Goal: Information Seeking & Learning: Check status

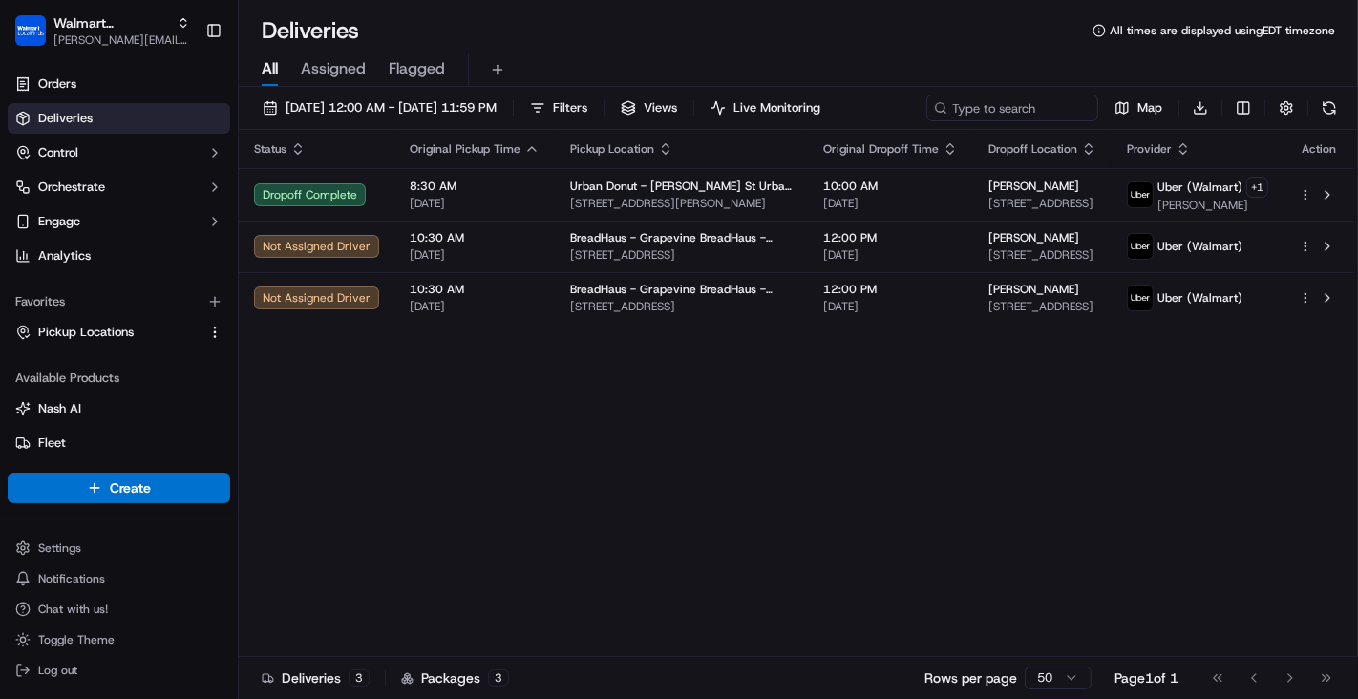
click at [786, 512] on div "Status Original Pickup Time Pickup Location Original Dropoff Time Dropoff Locat…" at bounding box center [796, 393] width 1115 height 527
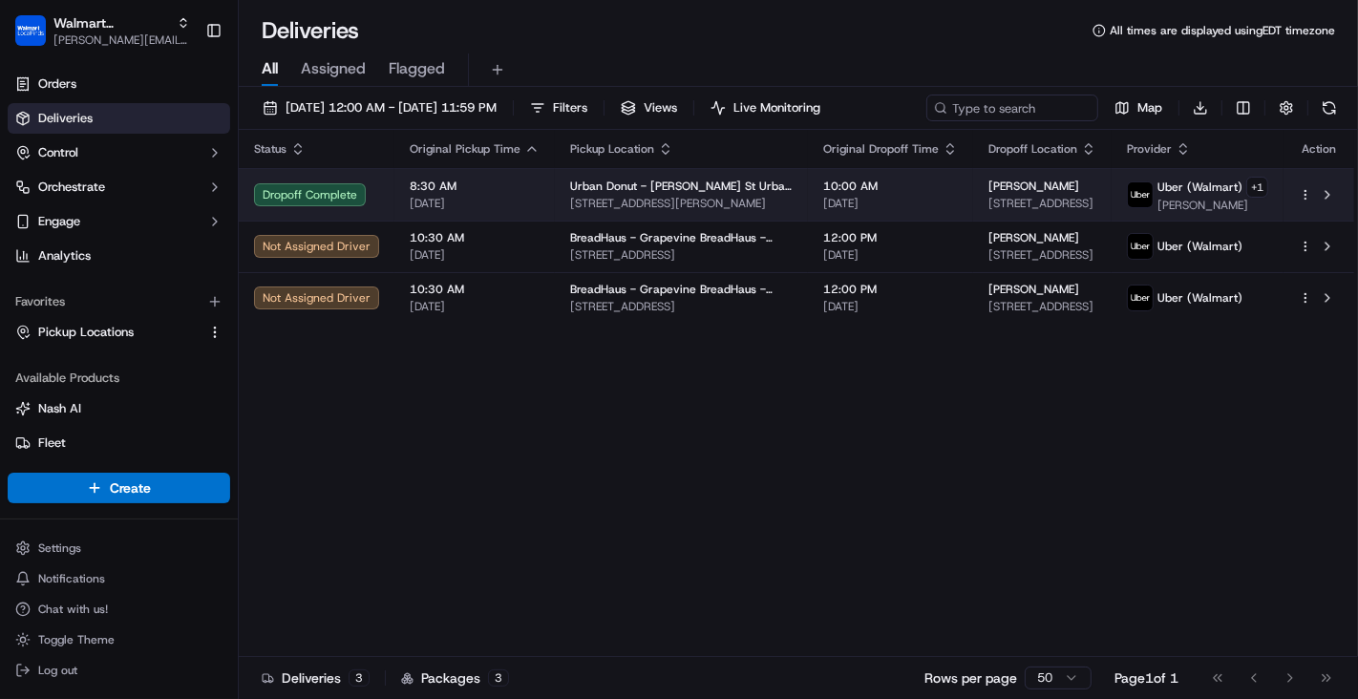
click at [371, 189] on div "Dropoff Complete" at bounding box center [316, 194] width 125 height 23
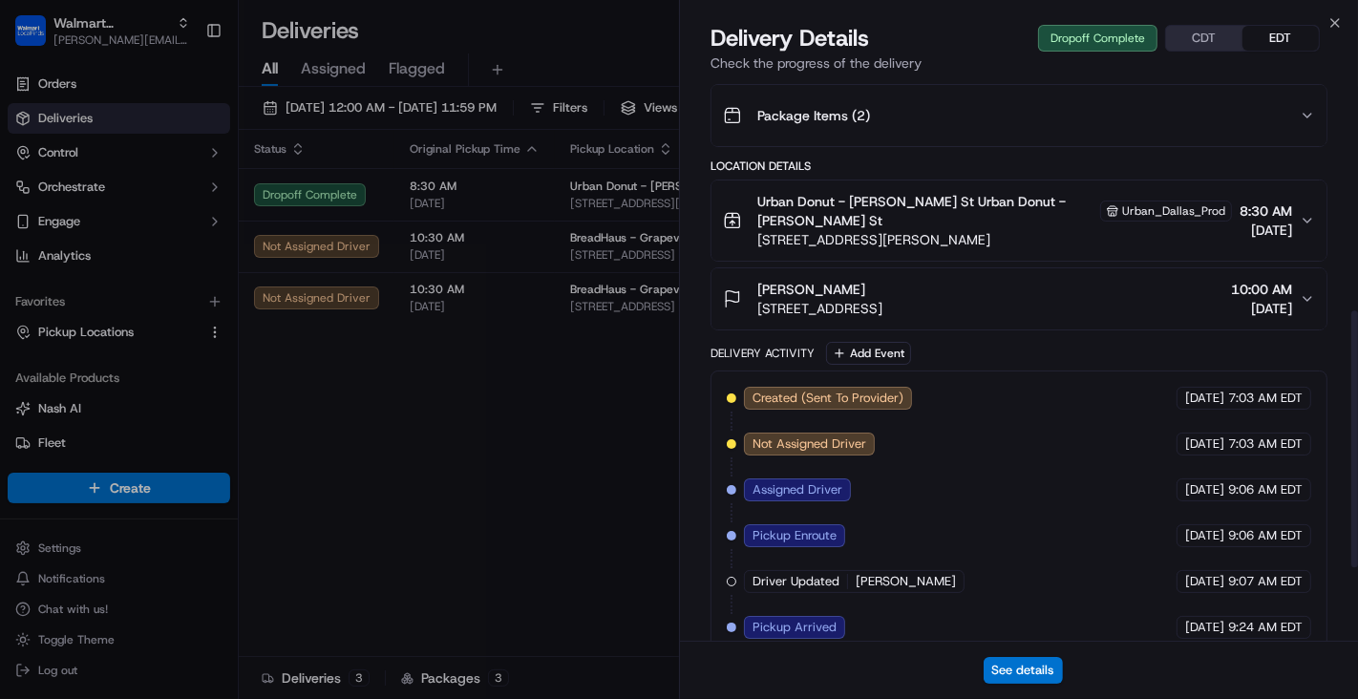
scroll to position [504, 0]
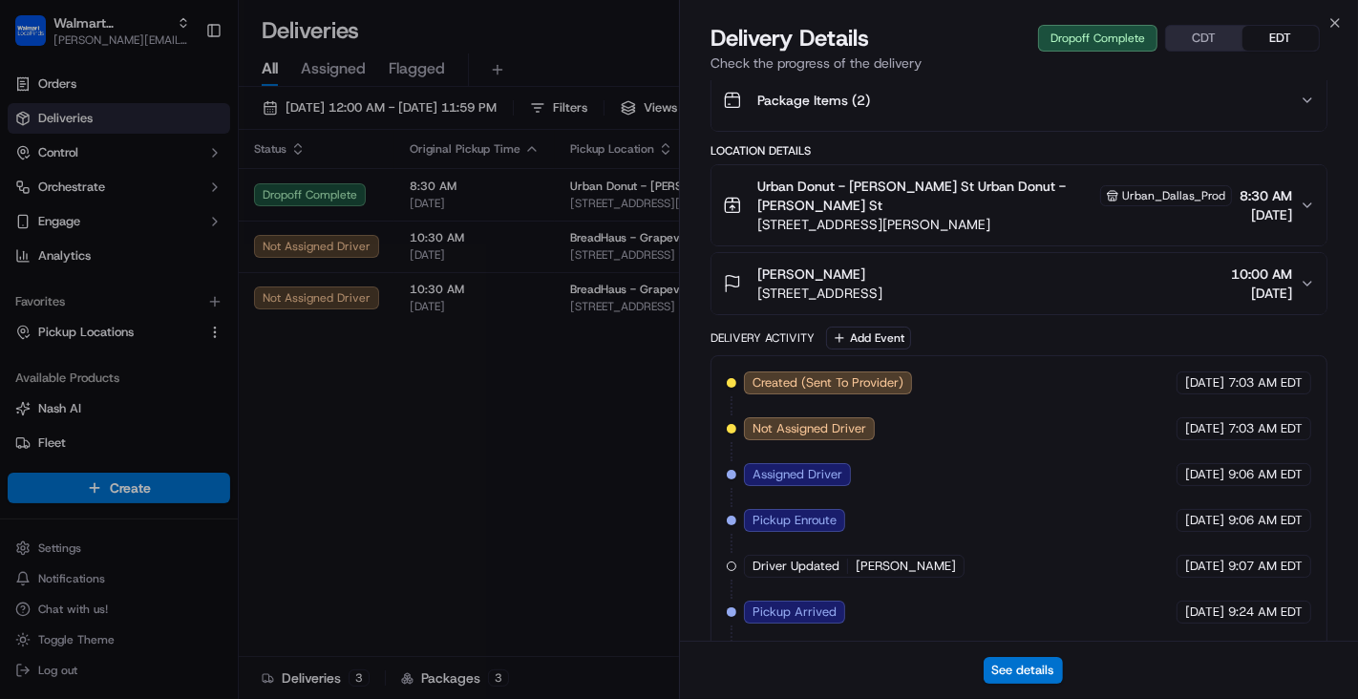
click at [871, 374] on span "Created (Sent To Provider)" at bounding box center [827, 382] width 151 height 17
click at [980, 371] on div "Created (Sent To Provider) Uber (Walmart) 09/17/2025 7:03 AM EDT Not Assigned D…" at bounding box center [1019, 588] width 584 height 435
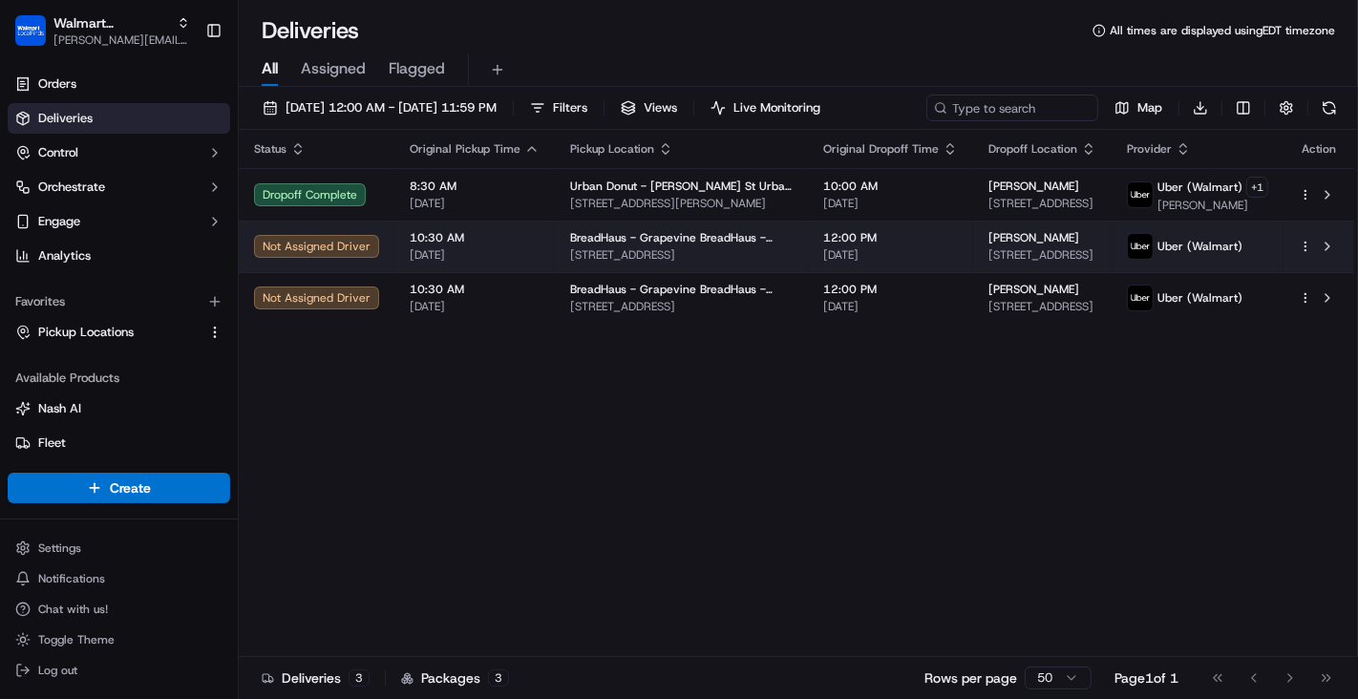
click at [320, 242] on div "Not Assigned Driver" at bounding box center [316, 246] width 125 height 23
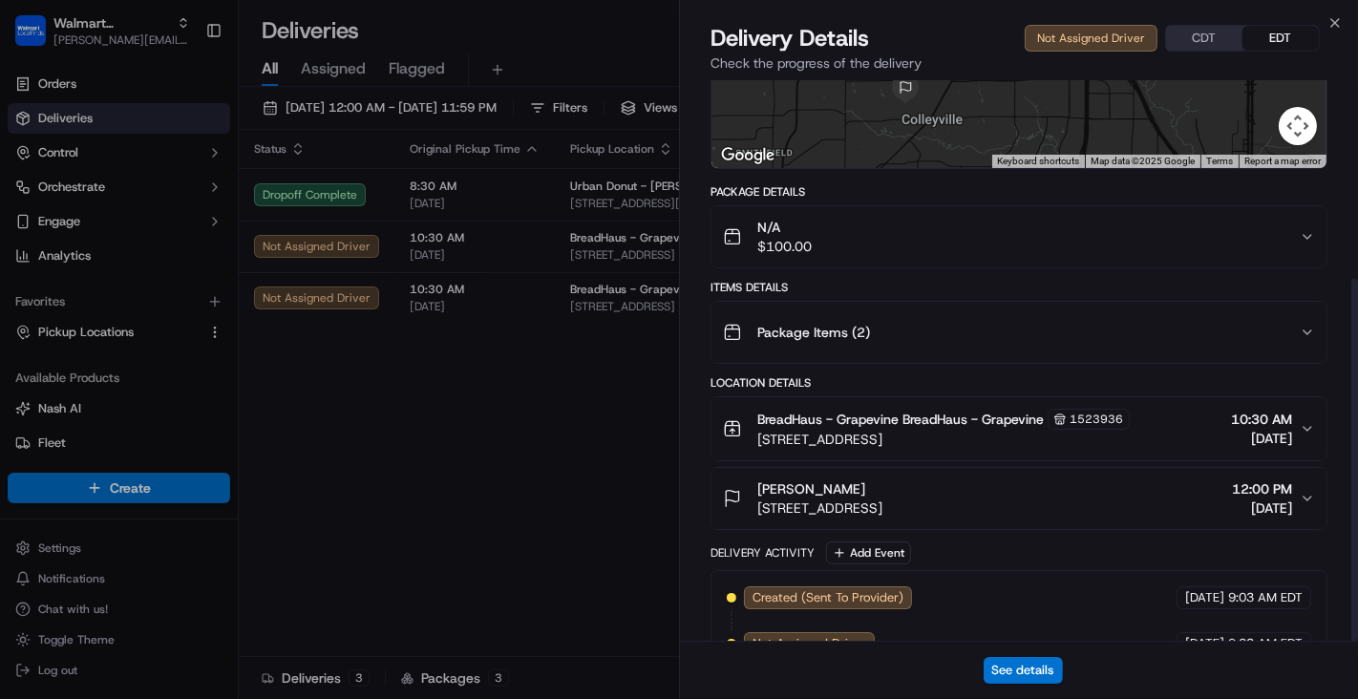
scroll to position [307, 0]
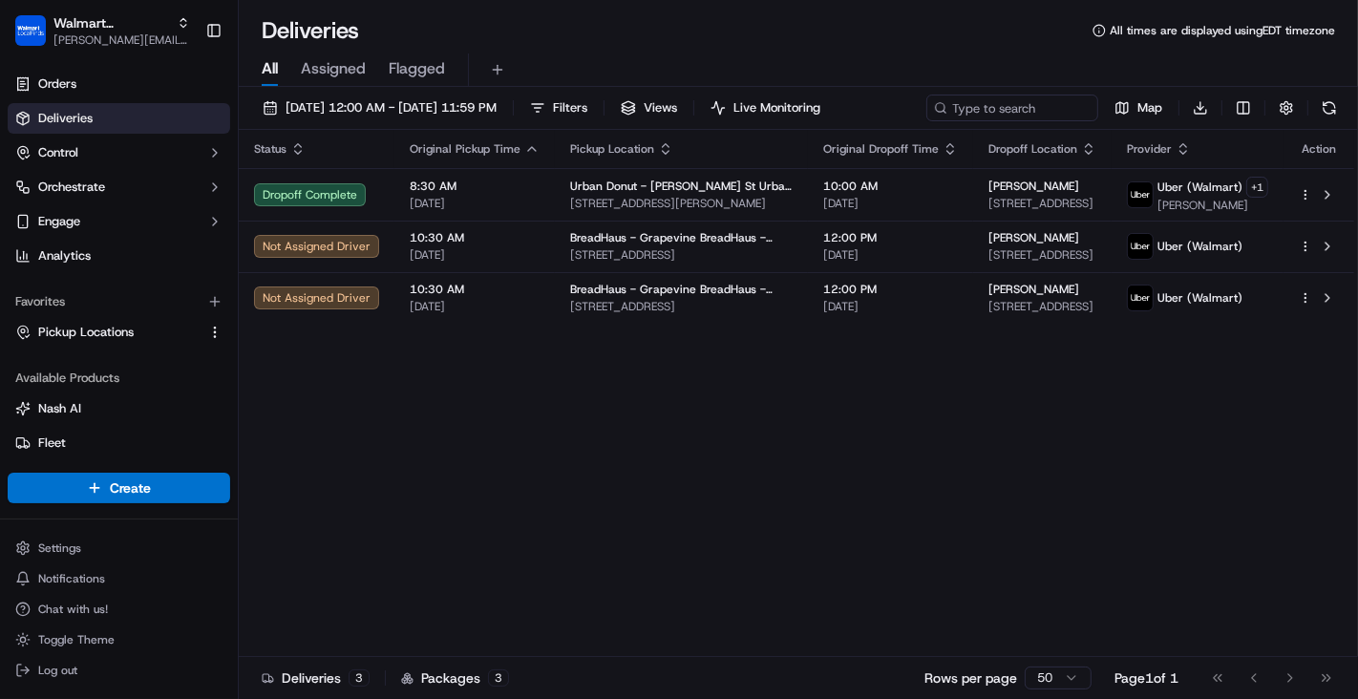
click at [625, 411] on div "Status Original Pickup Time Pickup Location Original Dropoff Time Dropoff Locat…" at bounding box center [796, 393] width 1115 height 527
drag, startPoint x: 625, startPoint y: 410, endPoint x: 1114, endPoint y: 402, distance: 489.9
click at [1115, 403] on div "Status Original Pickup Time Pickup Location Original Dropoff Time Dropoff Locat…" at bounding box center [796, 393] width 1115 height 527
click at [1114, 402] on div "Status Original Pickup Time Pickup Location Original Dropoff Time Dropoff Locat…" at bounding box center [796, 393] width 1115 height 527
click at [711, 392] on div "Status Original Pickup Time Pickup Location Original Dropoff Time Dropoff Locat…" at bounding box center [796, 393] width 1115 height 527
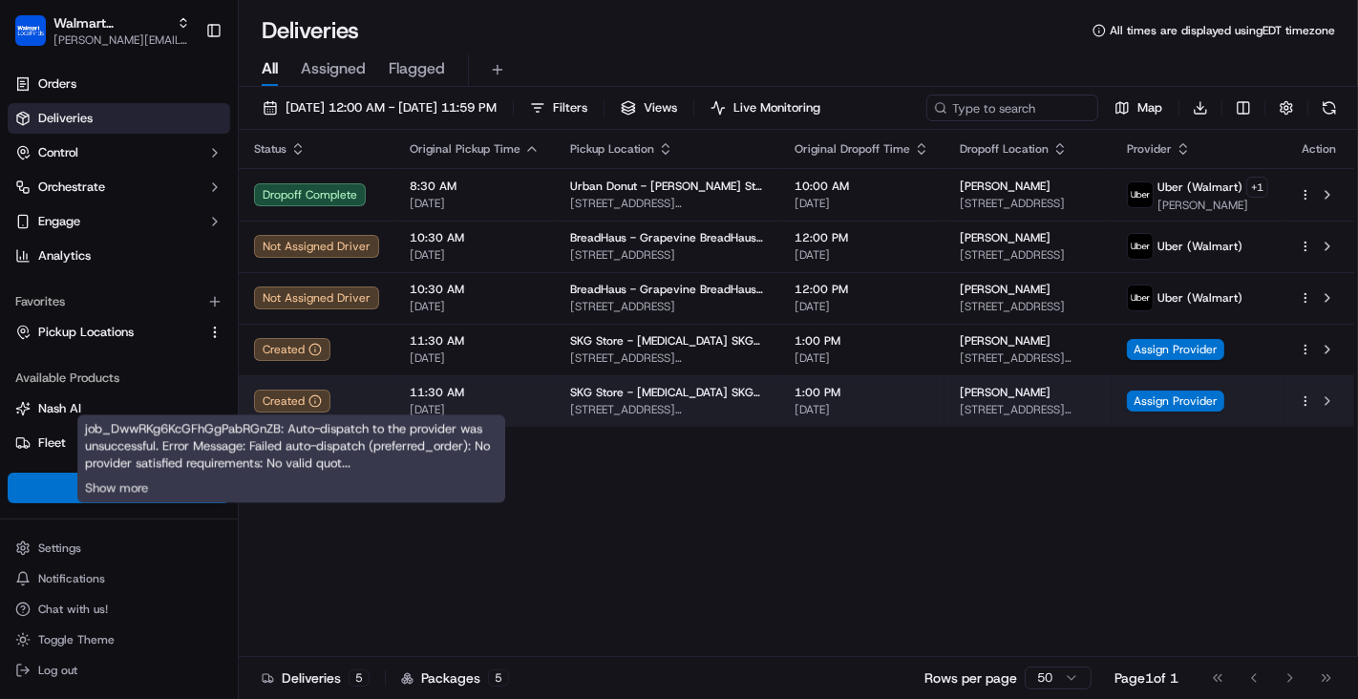
click at [315, 401] on icon at bounding box center [315, 402] width 0 height 2
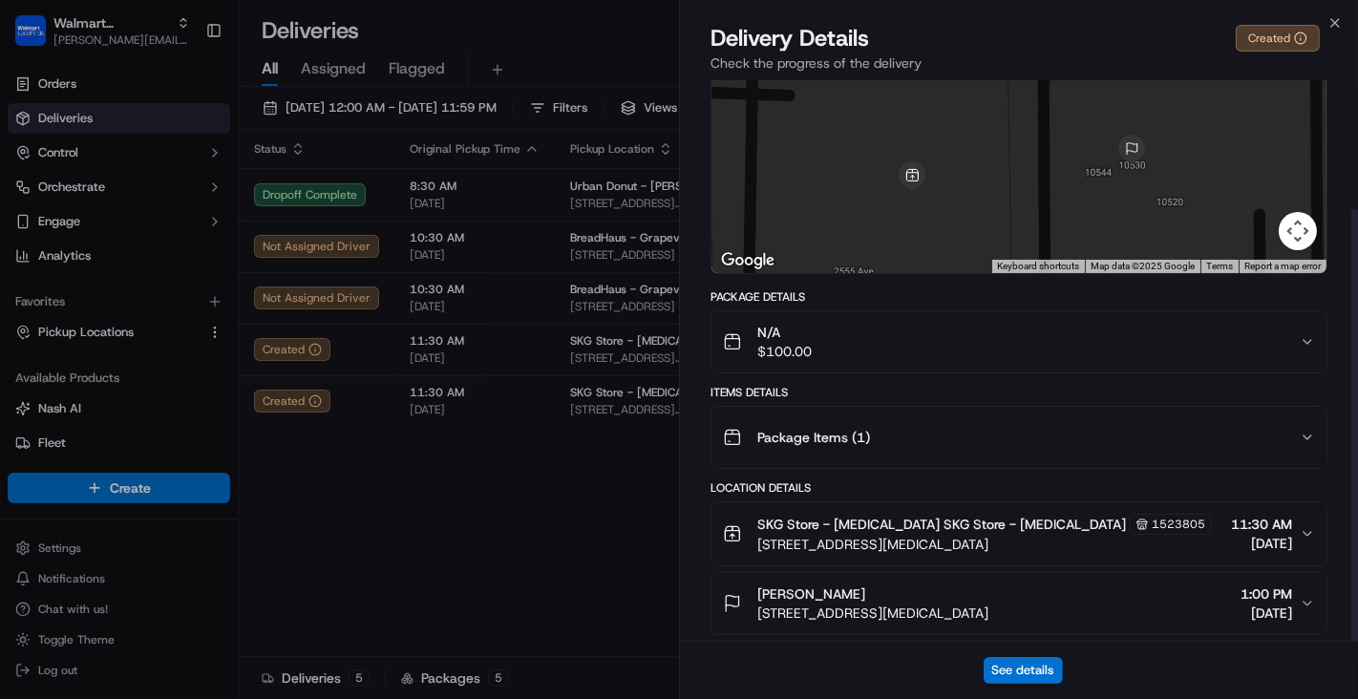
scroll to position [165, 0]
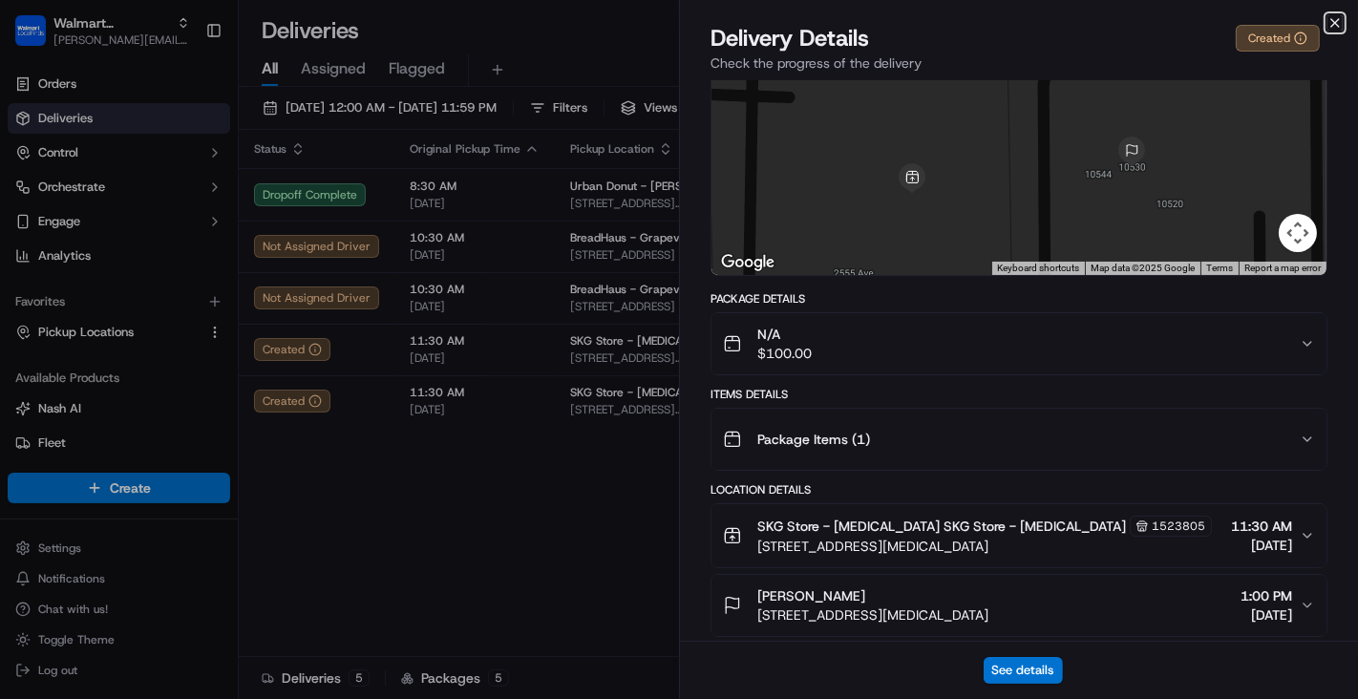
click at [1331, 20] on icon "button" at bounding box center [1334, 22] width 15 height 15
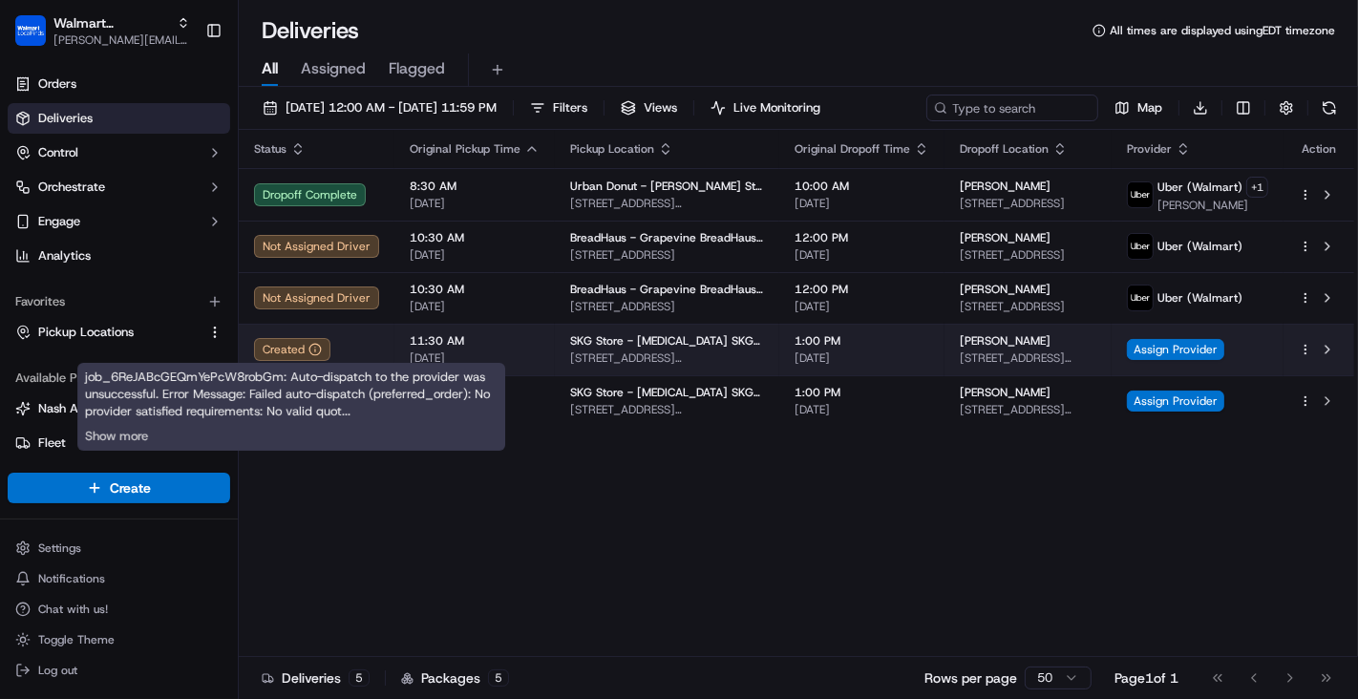
click at [315, 349] on icon at bounding box center [315, 350] width 0 height 2
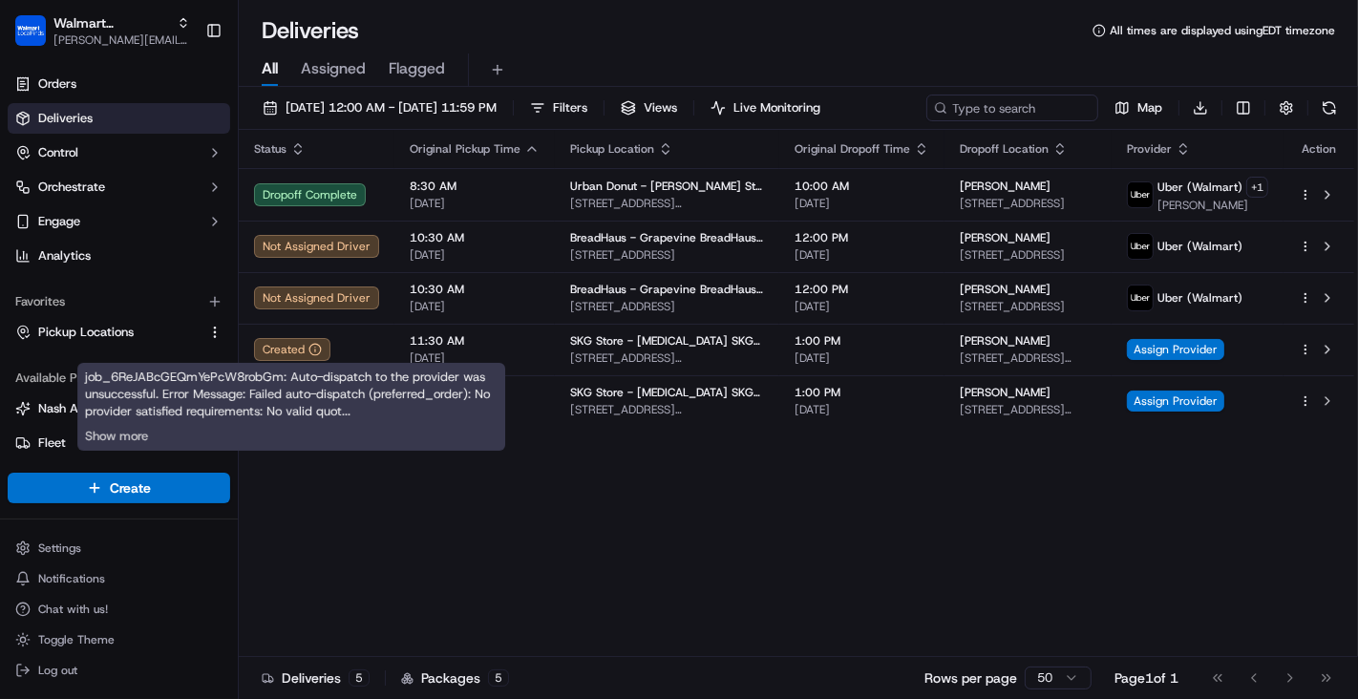
click at [336, 409] on div "job_6ReJABcGEQmYePcW8robGm: Auto-dispatch to the provider was unsuccessful. Err…" at bounding box center [291, 407] width 428 height 88
click at [336, 409] on div "Created" at bounding box center [316, 401] width 125 height 23
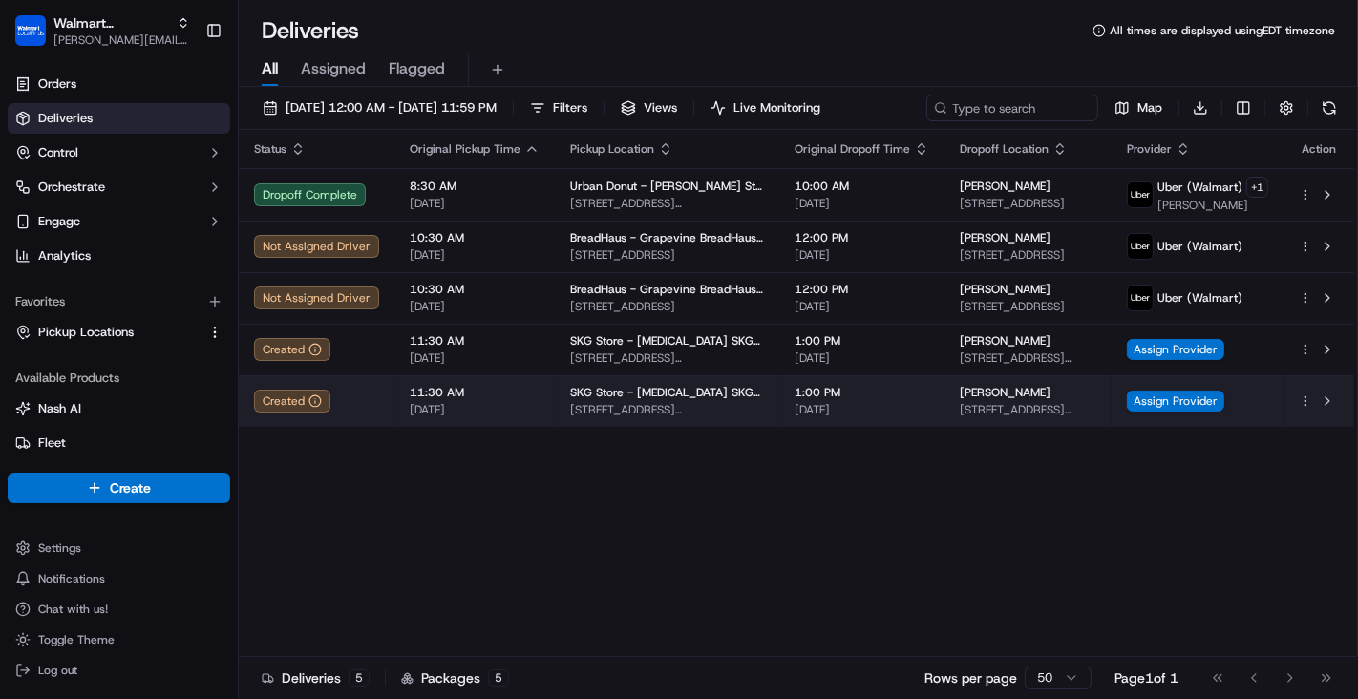
click at [331, 402] on div "Created" at bounding box center [316, 401] width 125 height 23
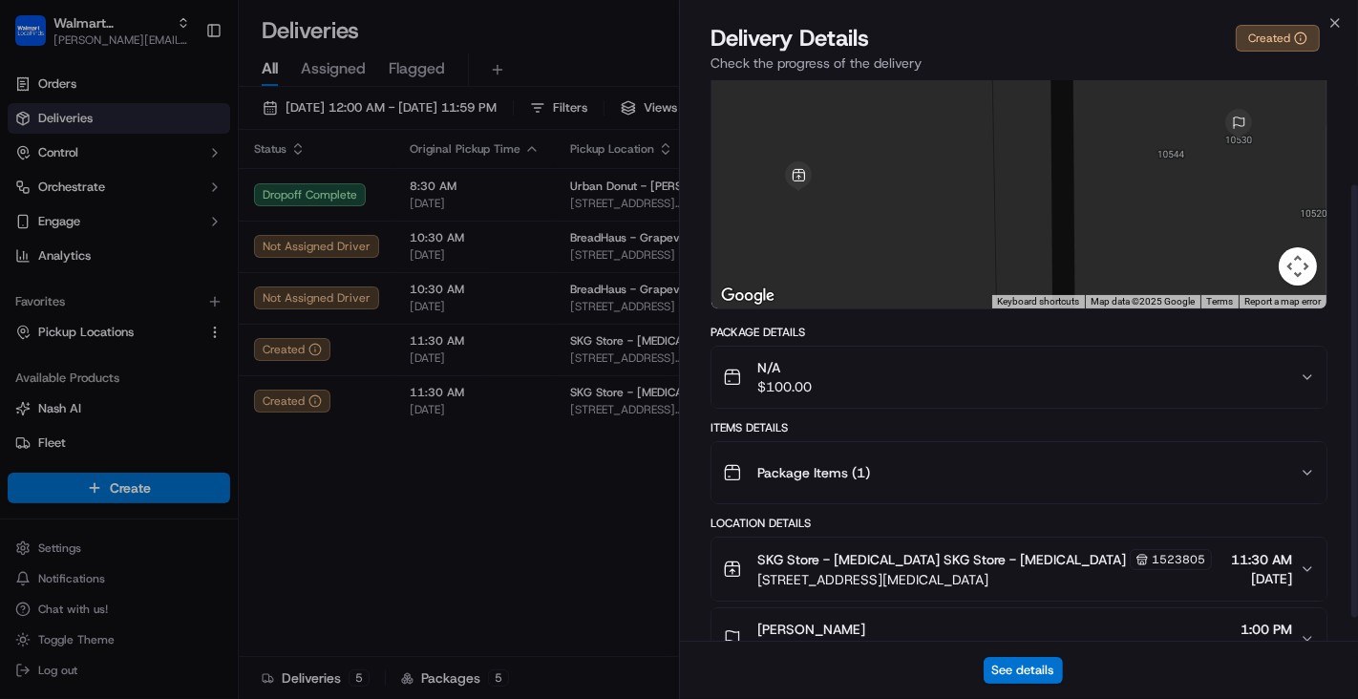
scroll to position [136, 0]
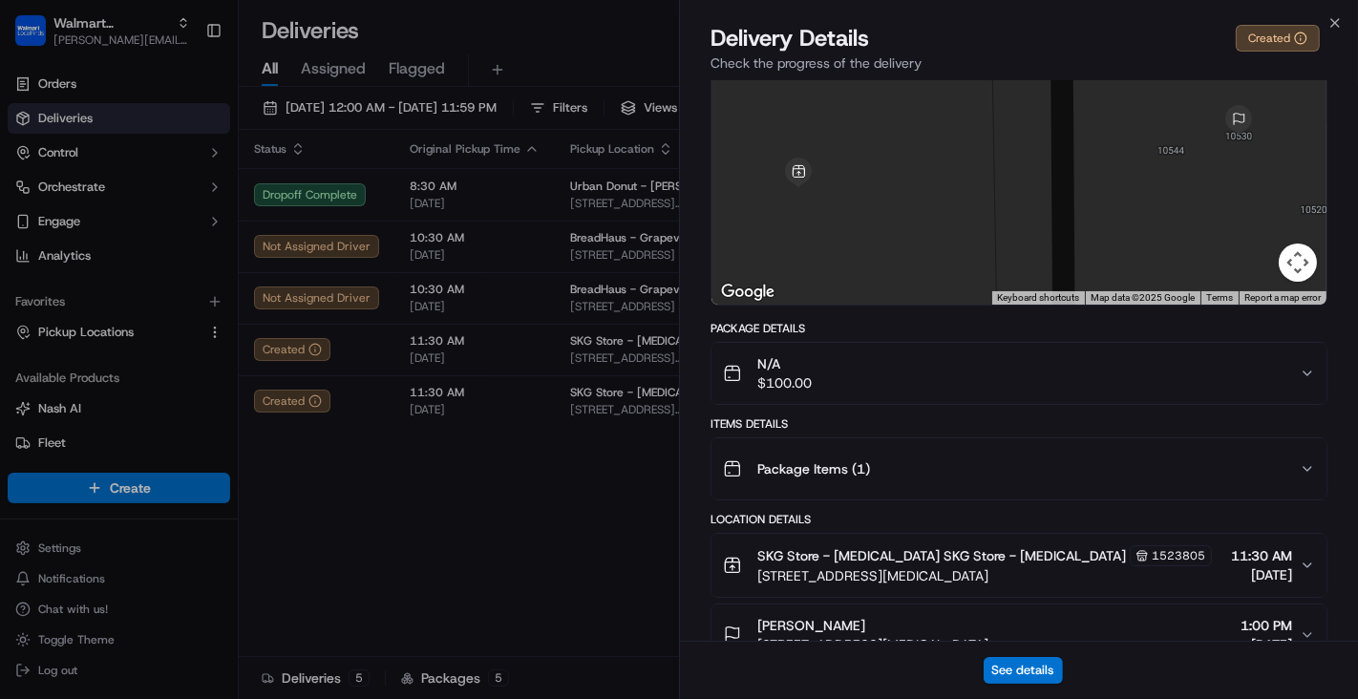
click at [1307, 466] on icon "button" at bounding box center [1307, 468] width 15 height 15
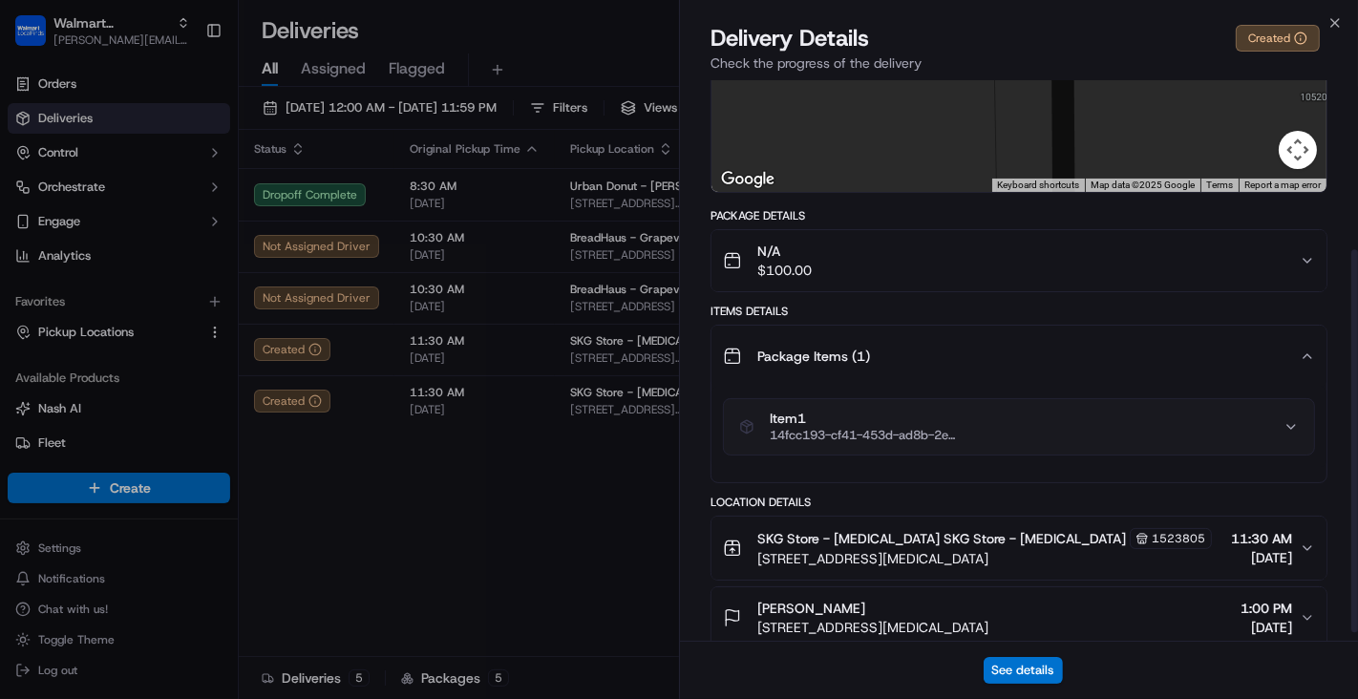
scroll to position [262, 0]
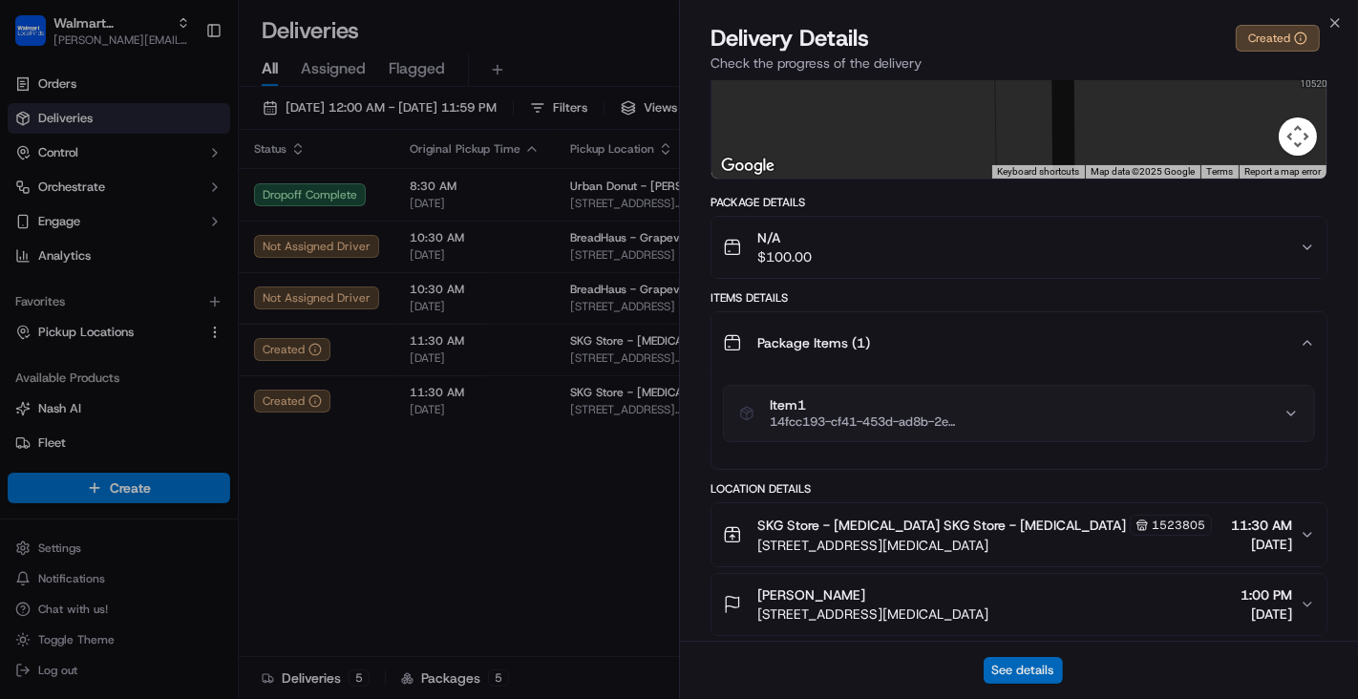
click at [1029, 675] on button "See details" at bounding box center [1023, 670] width 79 height 27
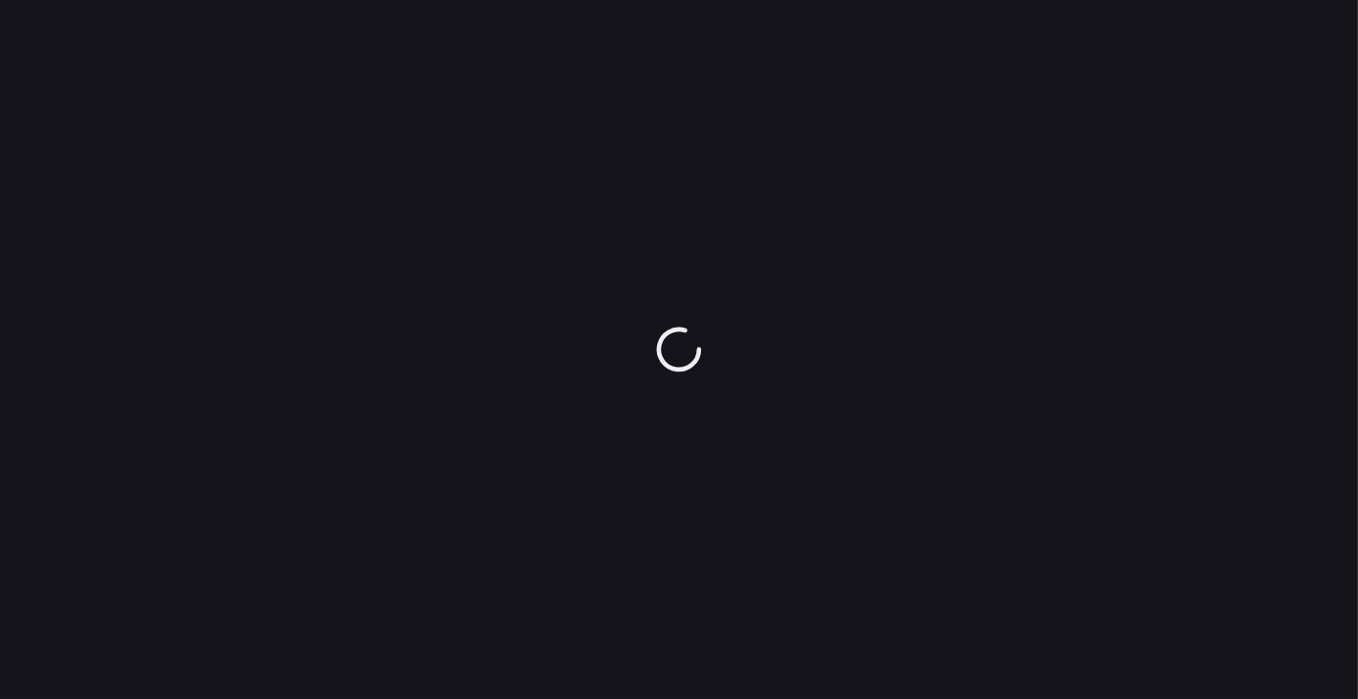
click at [676, 342] on icon at bounding box center [678, 349] width 59 height 59
